Goal: Contribute content: Contribute content

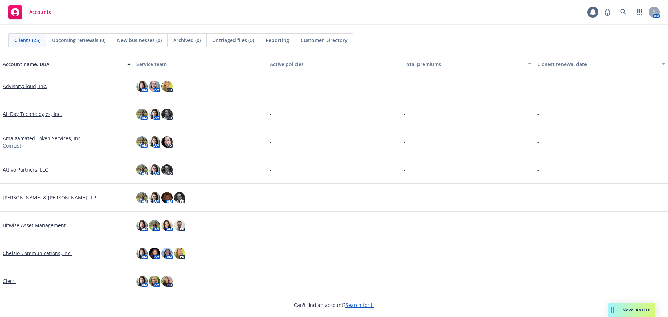
click at [619, 310] on div "Nova Assist" at bounding box center [636, 310] width 39 height 6
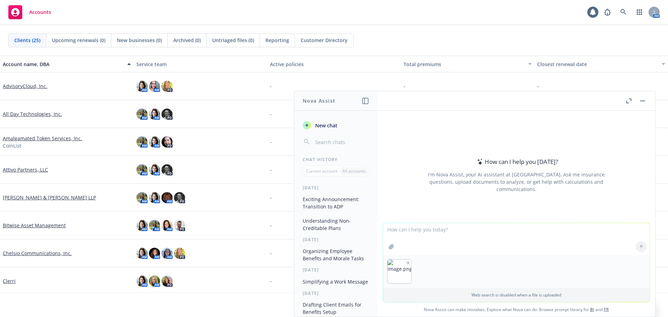
click at [406, 232] on textarea at bounding box center [516, 239] width 267 height 32
click at [406, 261] on icon "button" at bounding box center [407, 262] width 3 height 3
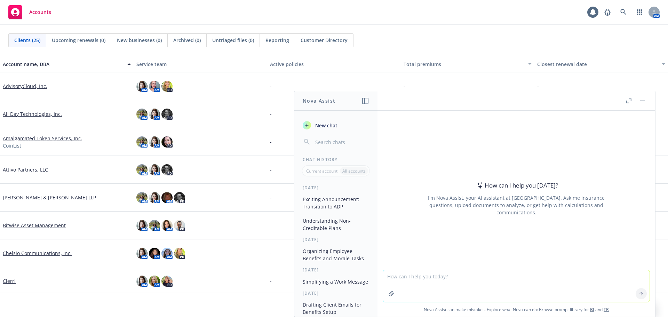
click at [391, 277] on textarea at bounding box center [516, 286] width 267 height 32
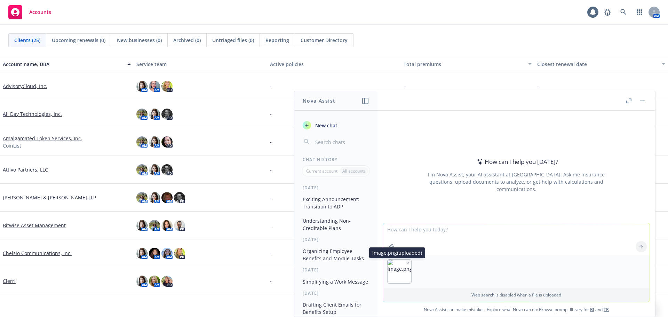
click at [406, 264] on icon "button" at bounding box center [407, 262] width 3 height 3
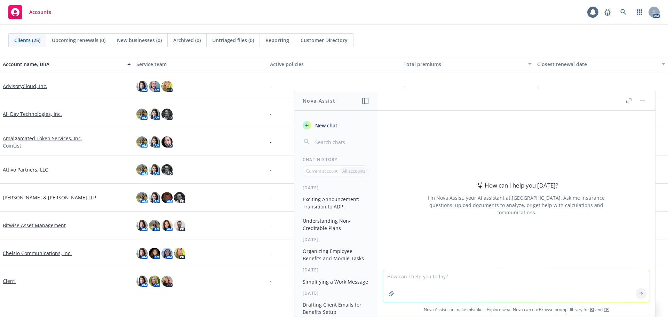
drag, startPoint x: 410, startPoint y: 232, endPoint x: 392, endPoint y: 283, distance: 53.3
click at [392, 283] on textarea at bounding box center [516, 286] width 267 height 32
paste textarea "Changes in [DATE] Adding WHA Silver B And Bronze B HMO [PERSON_NAME] Bronze HMO…"
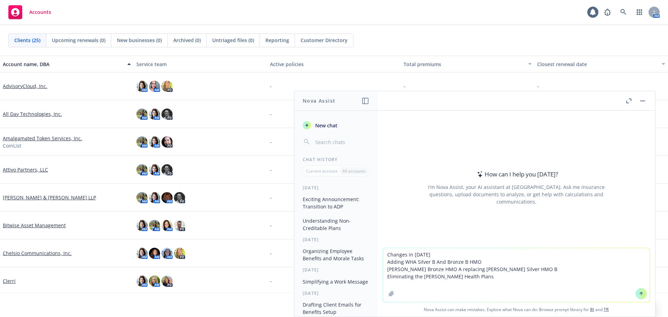
type textarea "Changes in [DATE] Adding WHA Silver B And Bronze B HMO [PERSON_NAME] Bronze HMO…"
click at [639, 293] on icon at bounding box center [641, 293] width 5 height 5
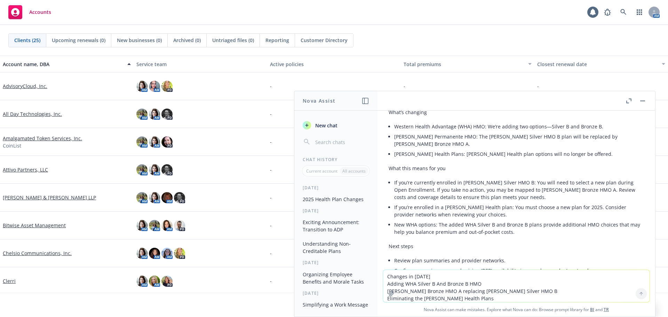
scroll to position [148, 0]
